Goal: Information Seeking & Learning: Learn about a topic

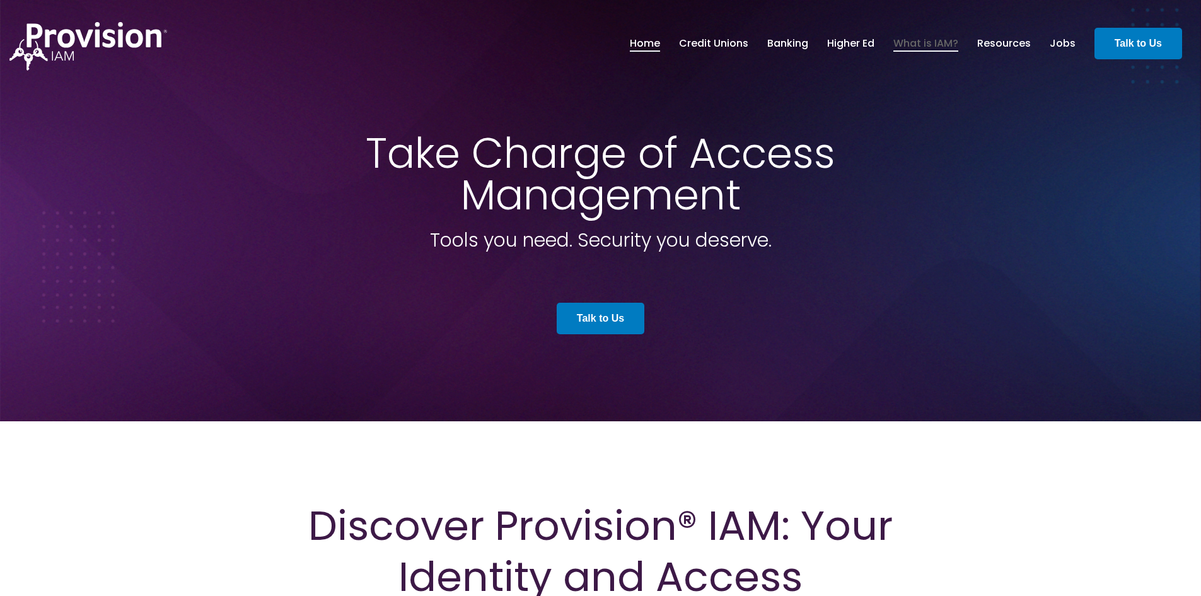
click at [938, 46] on link "What is IAM?" at bounding box center [925, 43] width 65 height 21
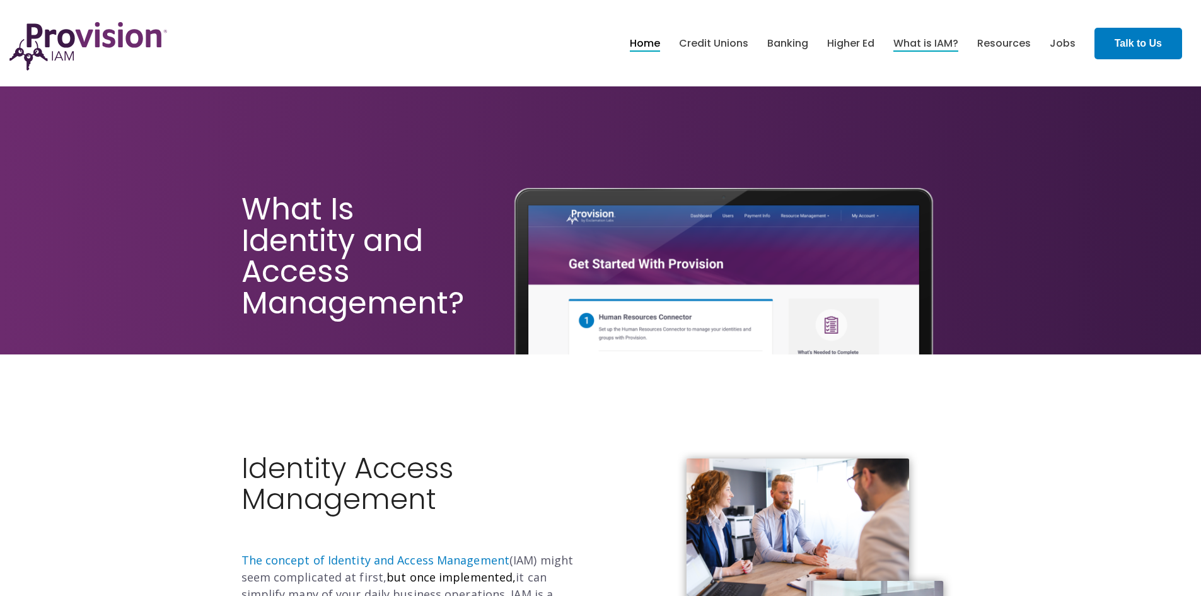
click at [658, 38] on link "Home" at bounding box center [645, 43] width 30 height 21
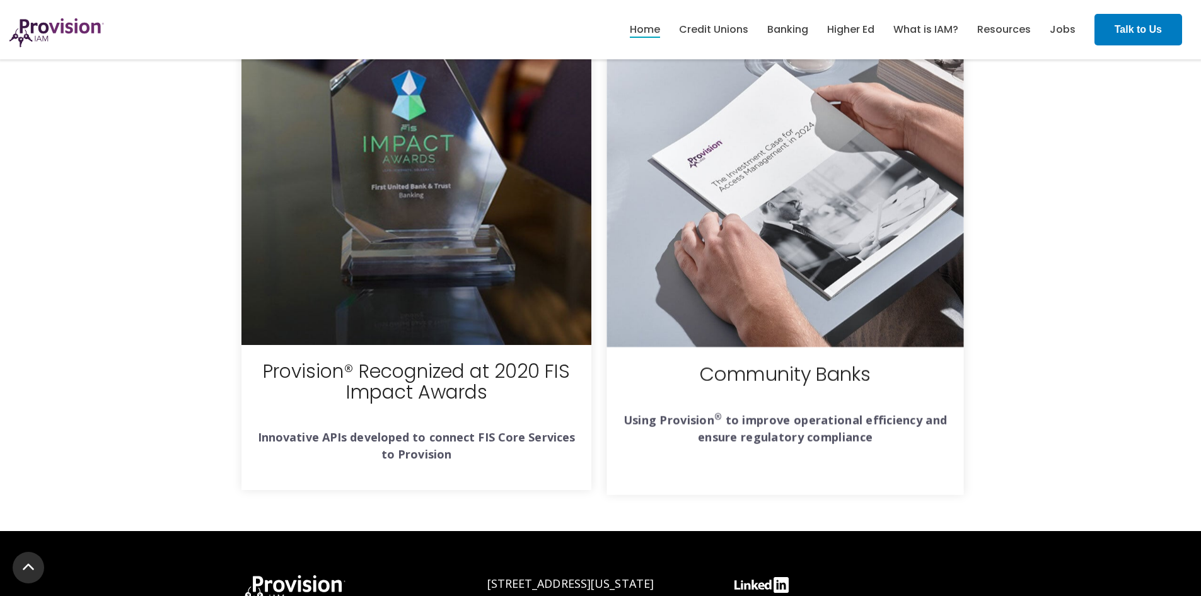
scroll to position [4538, 0]
